Goal: Task Accomplishment & Management: Manage account settings

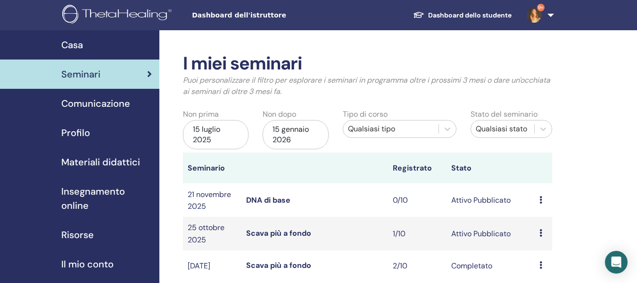
click at [540, 199] on icon at bounding box center [541, 200] width 3 height 8
click at [550, 206] on font "Anteprima" at bounding box center [541, 206] width 37 height 10
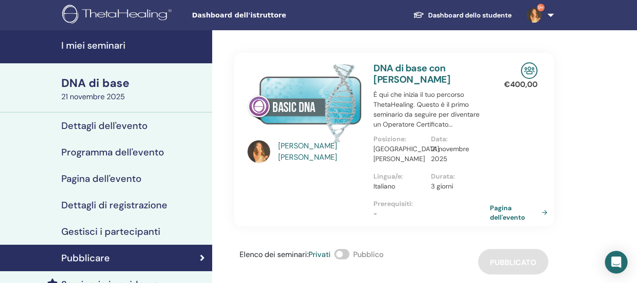
click at [541, 214] on link "Pagina dell'evento" at bounding box center [520, 212] width 61 height 18
